Goal: Task Accomplishment & Management: Complete application form

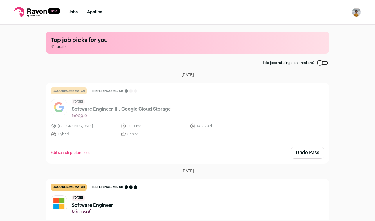
scroll to position [69, 0]
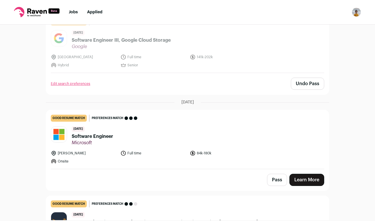
click at [309, 179] on link "Learn More" at bounding box center [306, 180] width 35 height 12
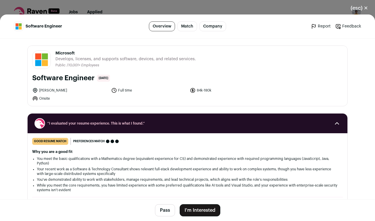
click at [212, 208] on button "I'm Interested" at bounding box center [200, 210] width 41 height 12
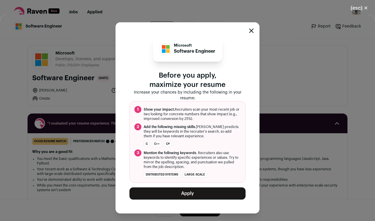
click at [204, 200] on button "Apply" at bounding box center [187, 194] width 116 height 12
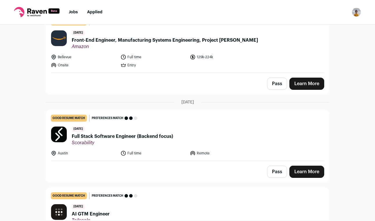
click at [95, 15] on nav "Jobs Applied Settings Notifications Preferences Resume FAQs Logout" at bounding box center [187, 12] width 375 height 25
click at [94, 14] on li "Applied" at bounding box center [94, 12] width 15 height 6
click at [94, 12] on link "Applied" at bounding box center [94, 12] width 15 height 4
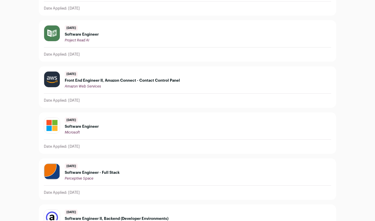
scroll to position [84, 0]
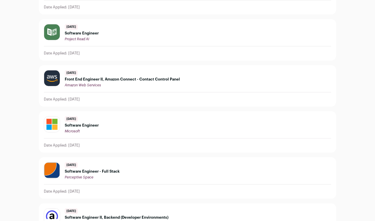
click at [136, 121] on div "[DATE] Software Engineer Microsoft" at bounding box center [187, 124] width 287 height 17
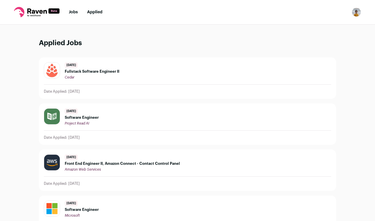
click at [73, 12] on link "Jobs" at bounding box center [73, 12] width 9 height 4
